Goal: Find contact information: Find contact information

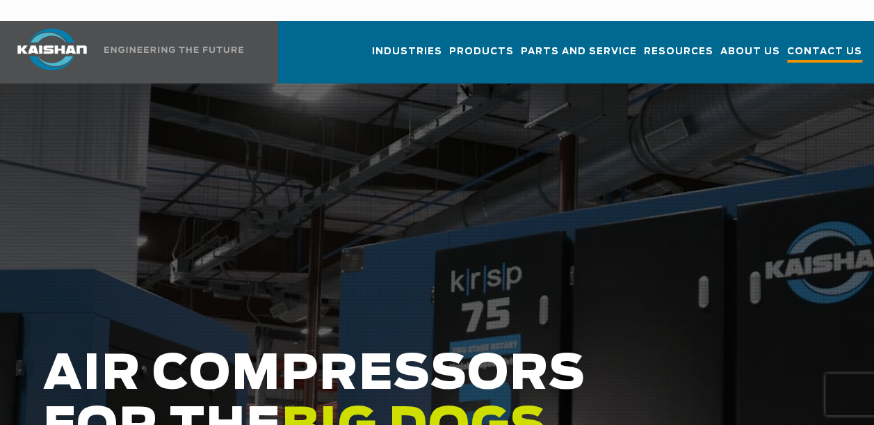
click at [817, 44] on span "Contact Us" at bounding box center [824, 53] width 75 height 19
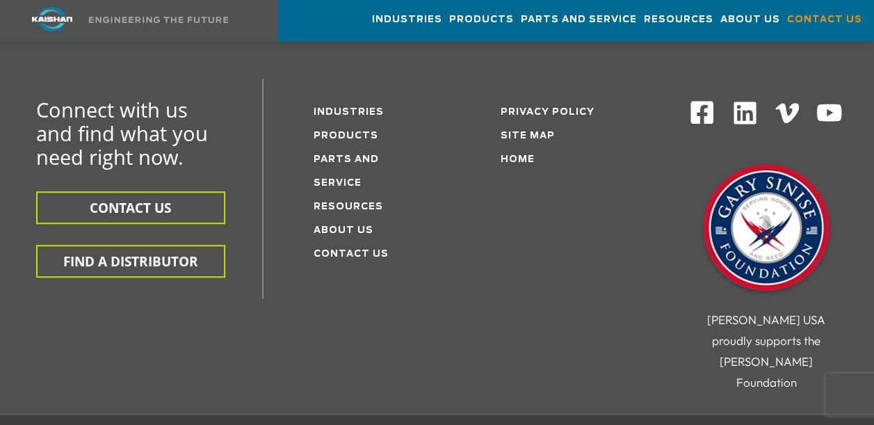
scroll to position [401, 0]
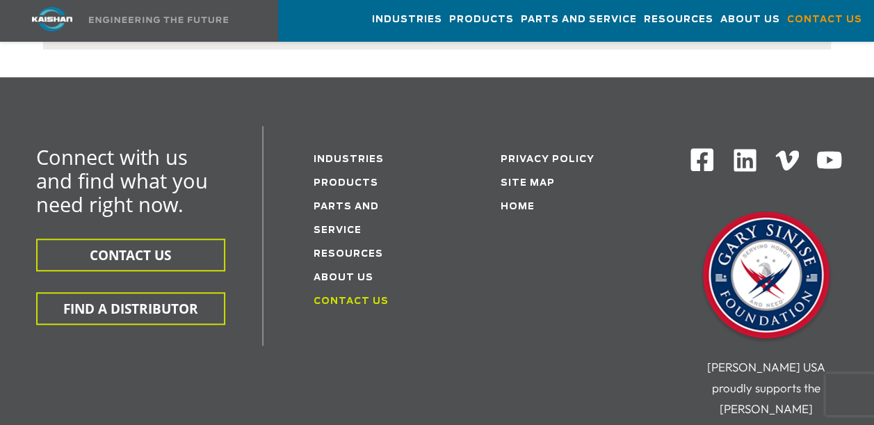
click at [342, 297] on link "Contact Us" at bounding box center [351, 301] width 75 height 9
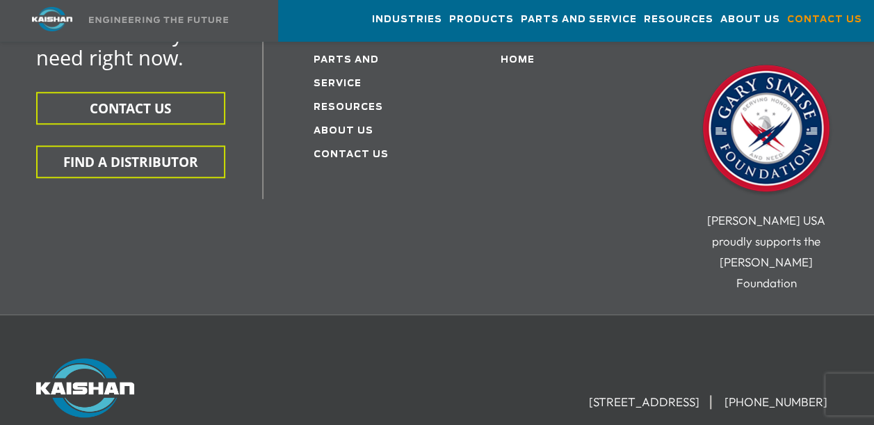
scroll to position [554, 0]
